Goal: Information Seeking & Learning: Learn about a topic

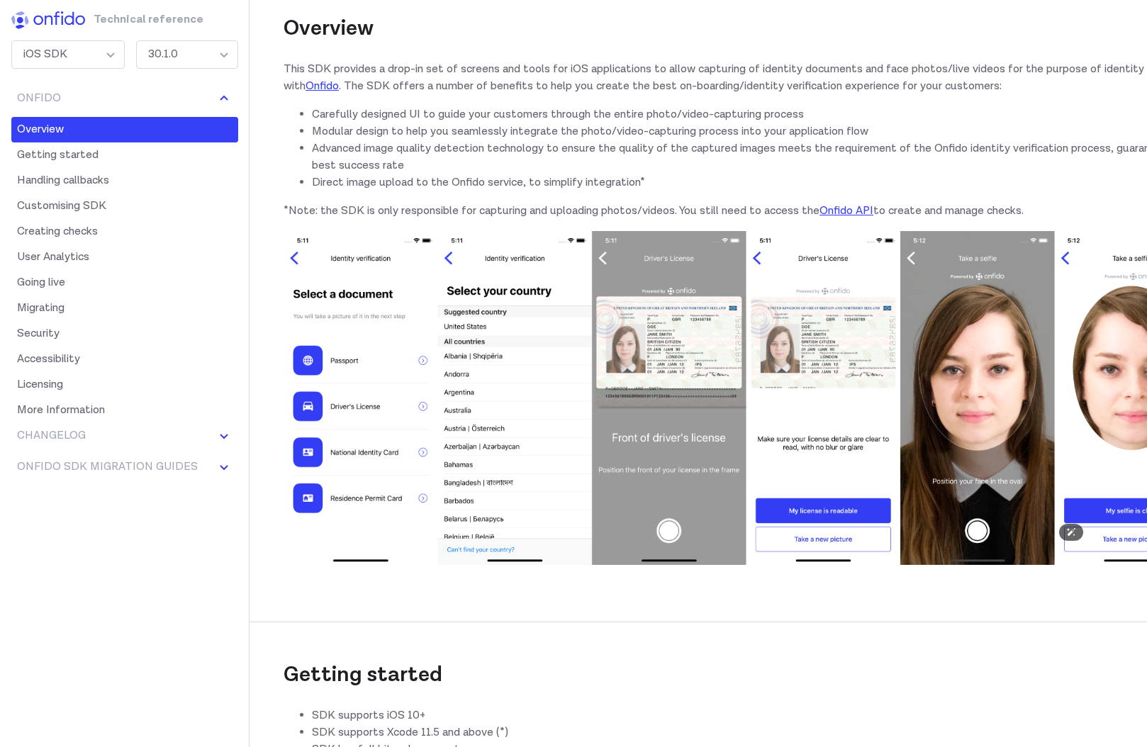
scroll to position [170, 0]
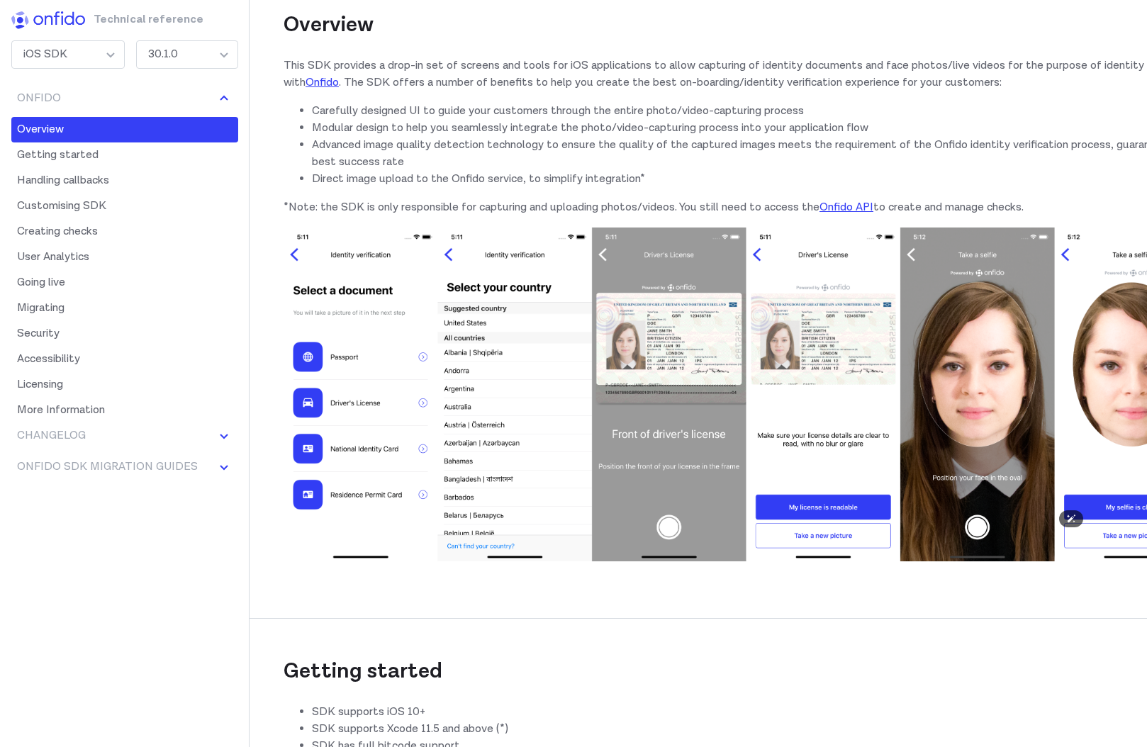
click at [640, 378] on img at bounding box center [746, 395] width 925 height 334
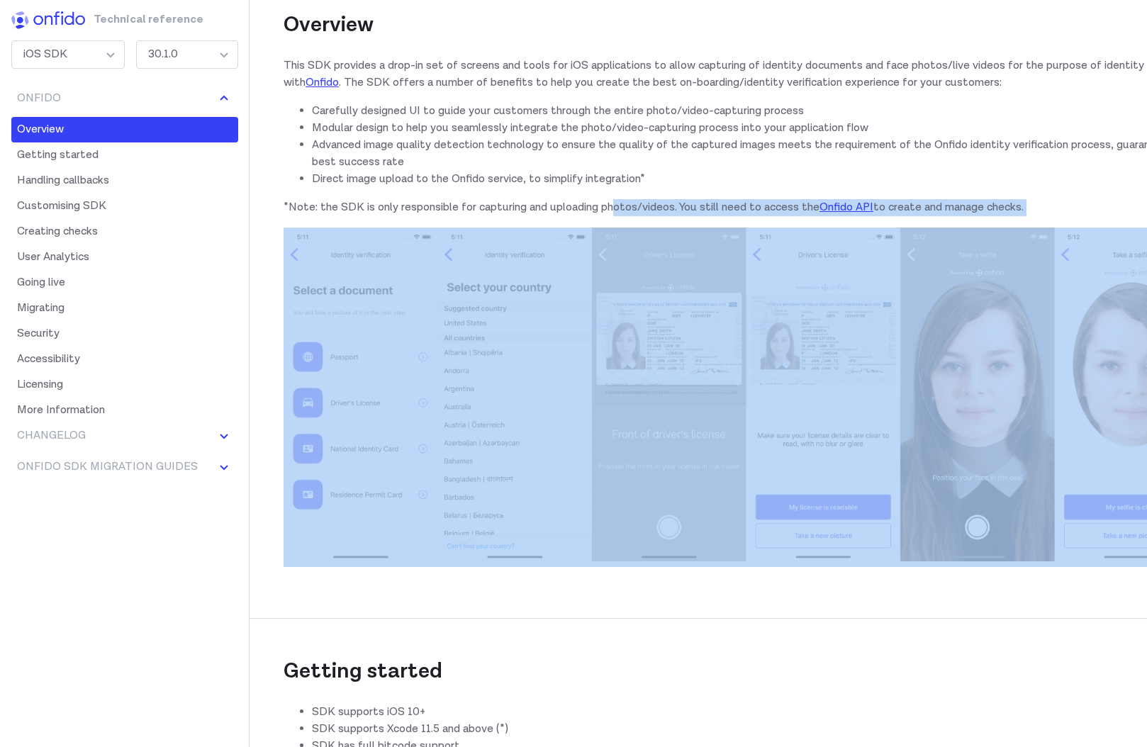
drag, startPoint x: 1118, startPoint y: 561, endPoint x: 615, endPoint y: 220, distance: 607.4
click at [748, 450] on img at bounding box center [746, 395] width 925 height 334
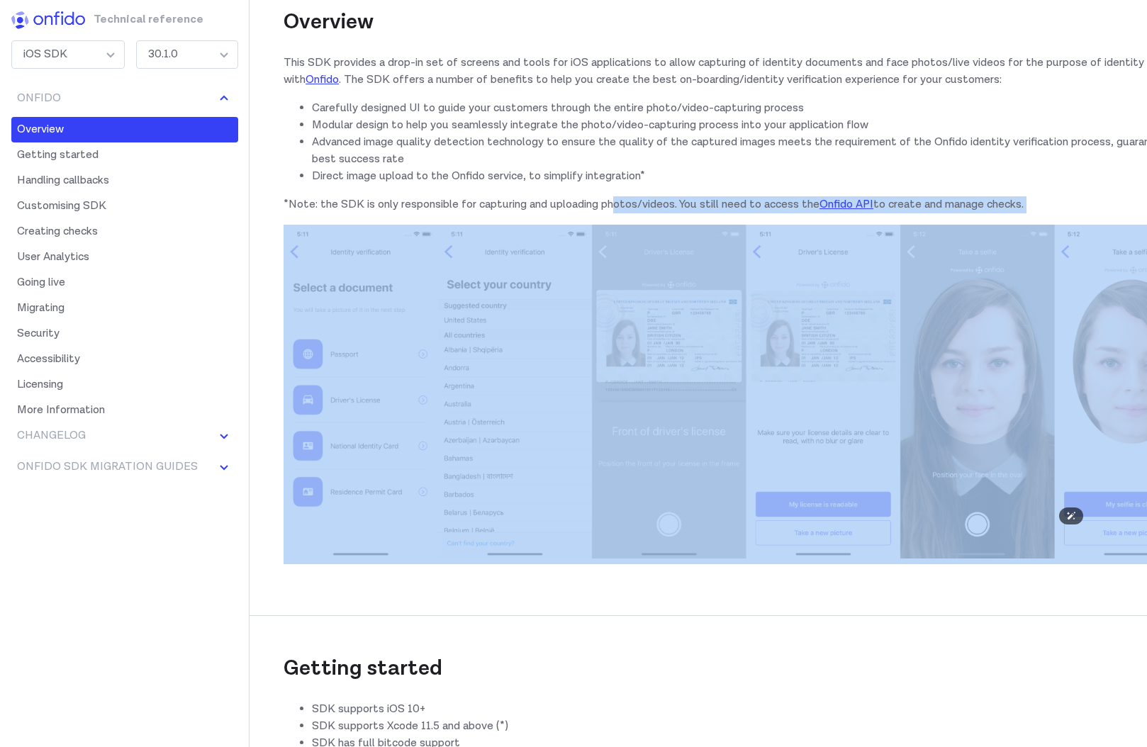
click at [736, 473] on img at bounding box center [746, 392] width 925 height 334
click at [648, 615] on h2 "Getting started" at bounding box center [746, 649] width 925 height 68
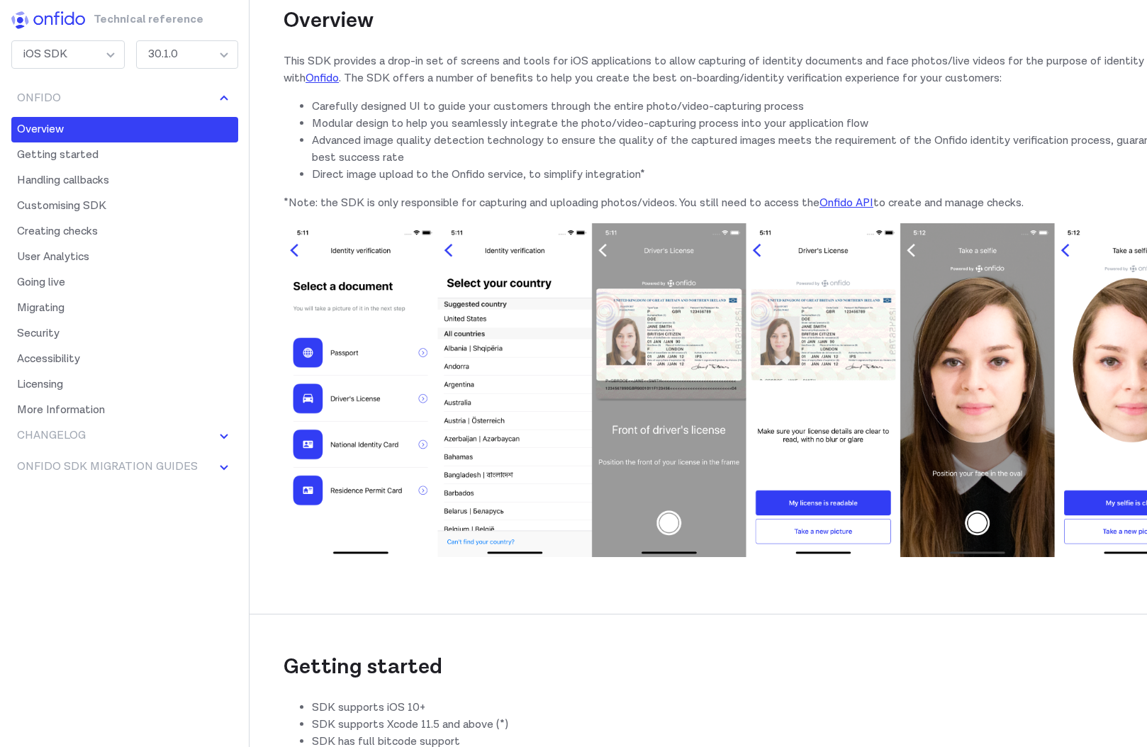
scroll to position [176, 0]
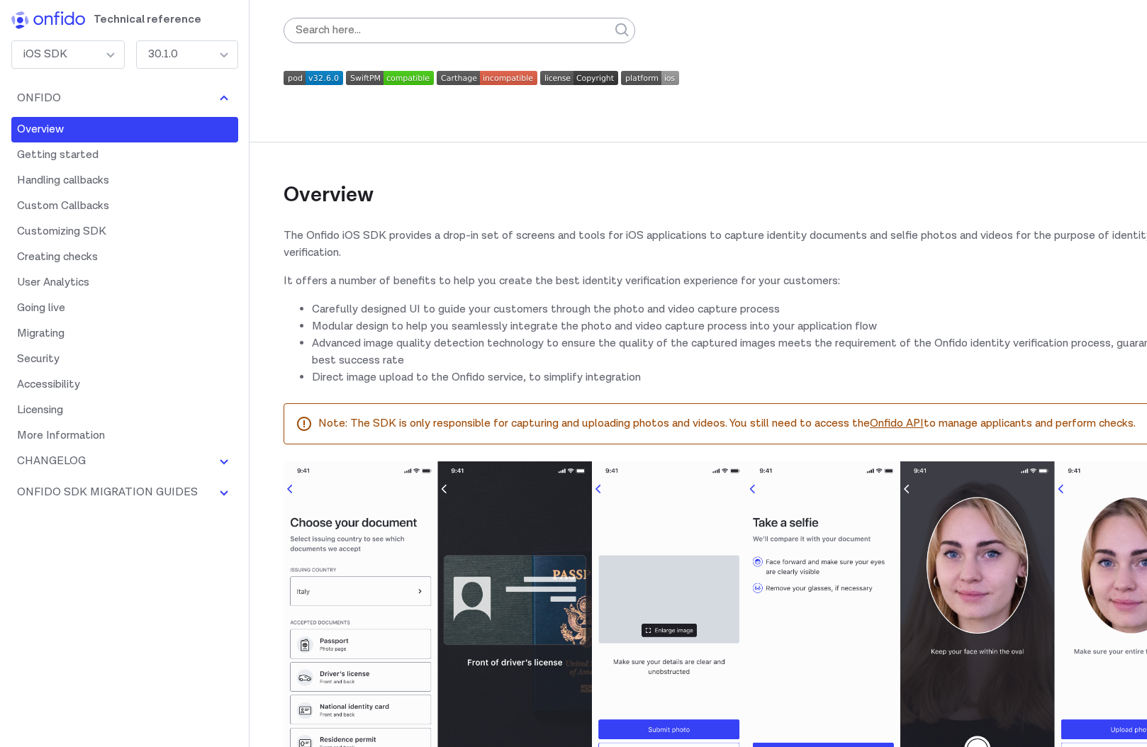
scroll to position [237, 0]
